Goal: Communication & Community: Ask a question

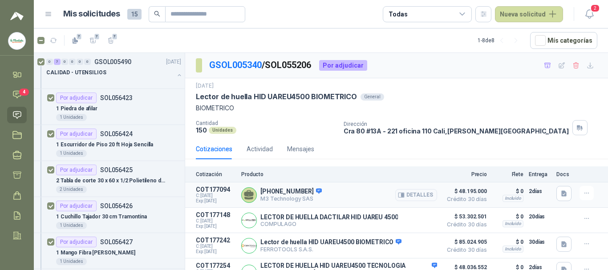
scroll to position [311, 0]
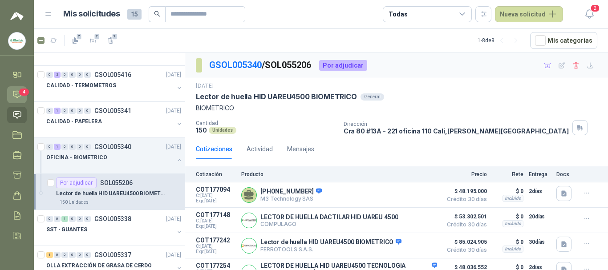
click at [14, 92] on icon at bounding box center [16, 94] width 9 height 9
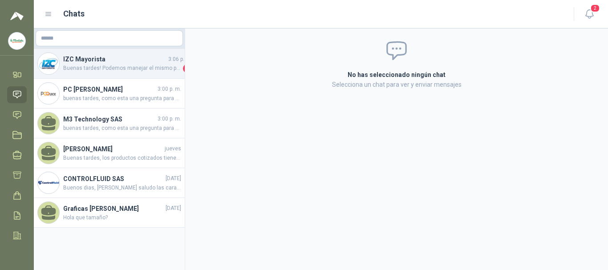
drag, startPoint x: 101, startPoint y: 57, endPoint x: 310, endPoint y: 167, distance: 235.8
click at [102, 57] on h4 "IZC Mayorista" at bounding box center [114, 59] width 103 height 10
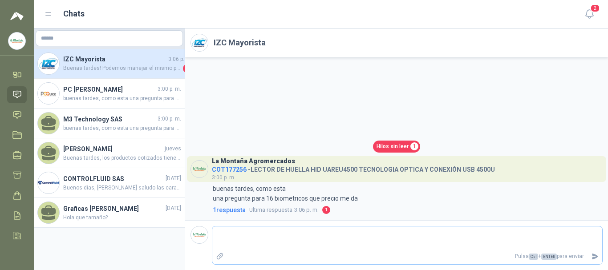
click at [249, 246] on textarea at bounding box center [407, 238] width 390 height 20
click at [260, 210] on span "Ultima respuesta" at bounding box center [270, 210] width 43 height 9
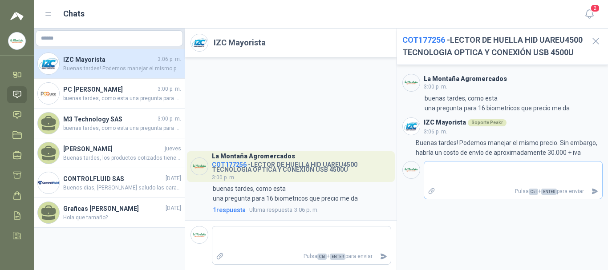
click at [455, 184] on textarea at bounding box center [513, 173] width 178 height 20
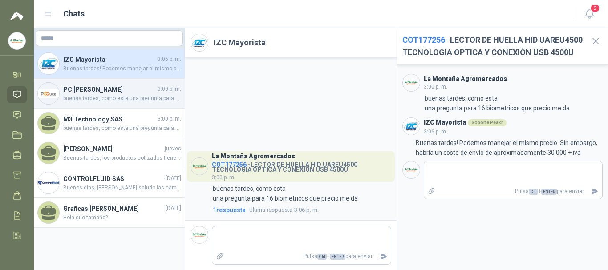
click at [100, 95] on span "buenas tardes, como esta una pregunta para 16 biometricos que precio me da" at bounding box center [122, 98] width 118 height 8
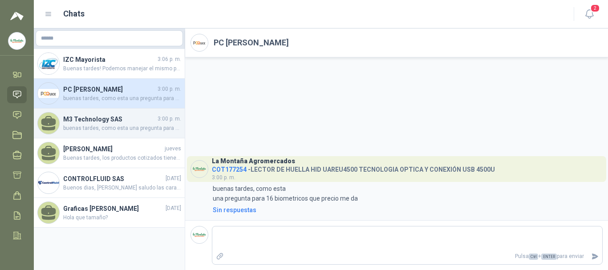
click at [81, 124] on span "buenas tardes, como esta una pregunta para 16 biometricos que precio me da" at bounding box center [122, 128] width 118 height 8
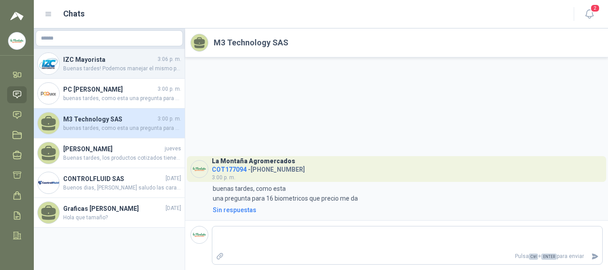
click at [89, 55] on div "IZC Mayorista 3:06 p. m. Buenas tardes! Podemos manejar el mismo precio. Sin em…" at bounding box center [109, 64] width 151 height 30
